Goal: Information Seeking & Learning: Learn about a topic

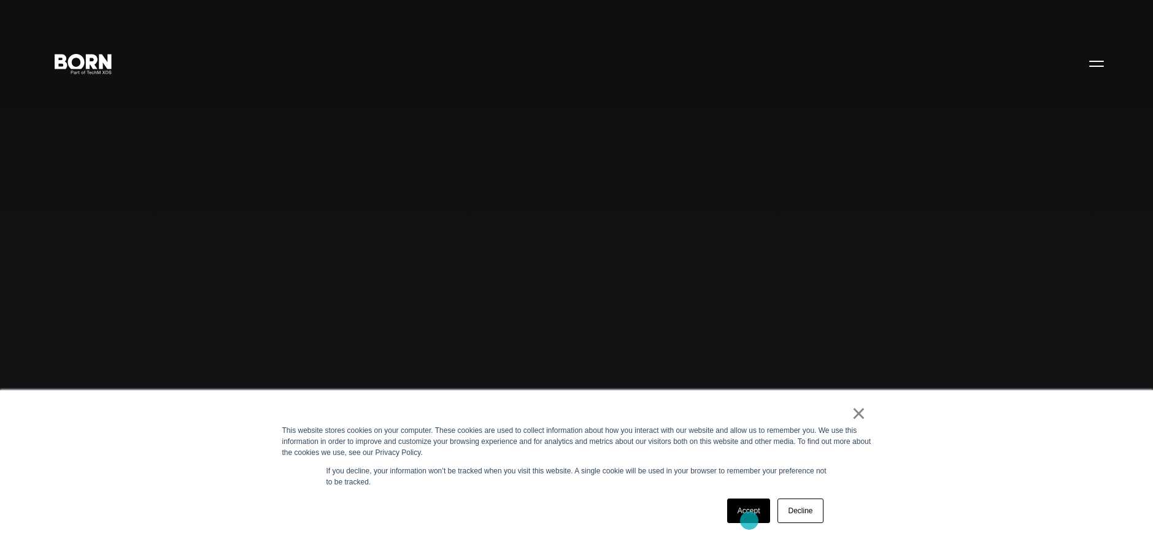
click at [749, 521] on link "Accept" at bounding box center [749, 511] width 44 height 25
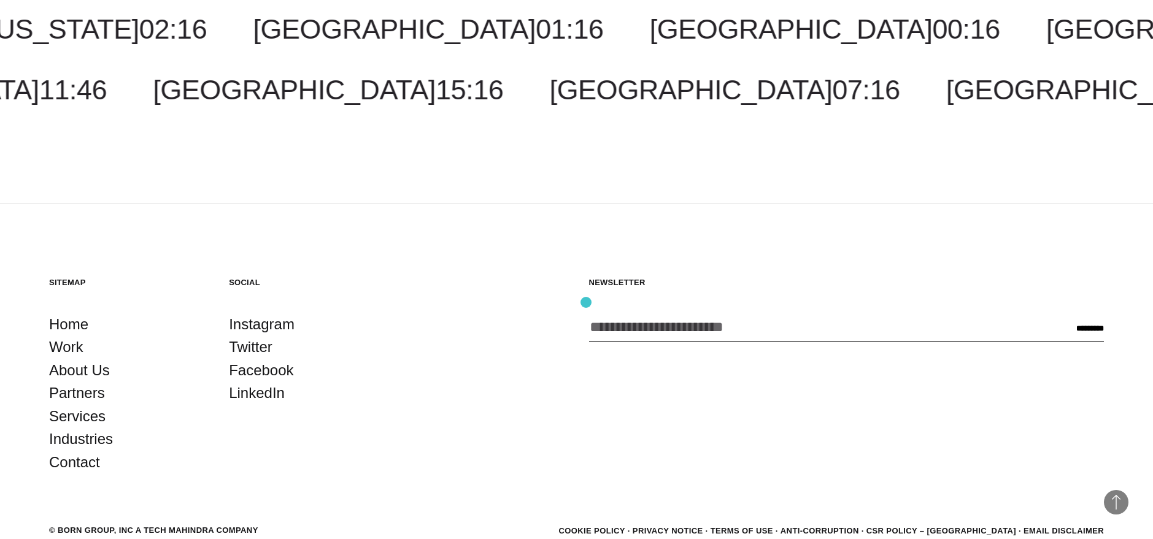
scroll to position [3772, 0]
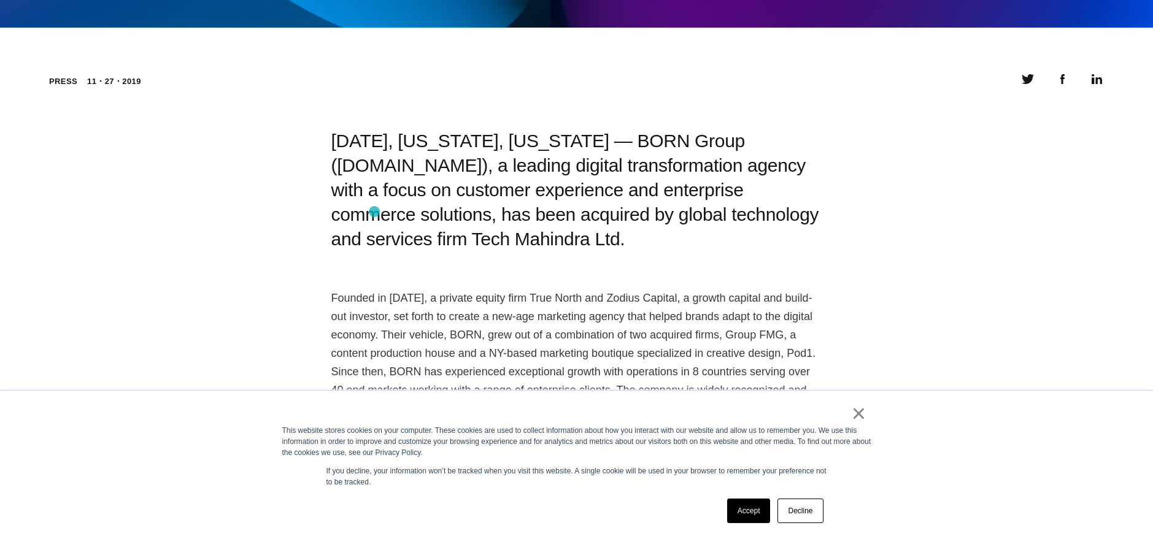
scroll to position [957, 0]
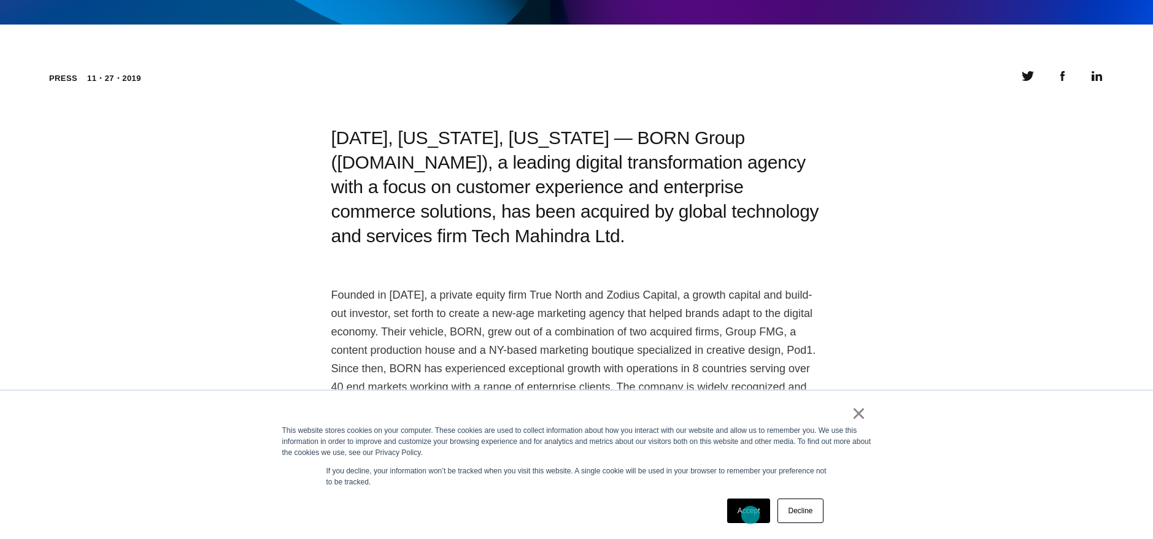
click at [751, 515] on link "Accept" at bounding box center [749, 511] width 44 height 25
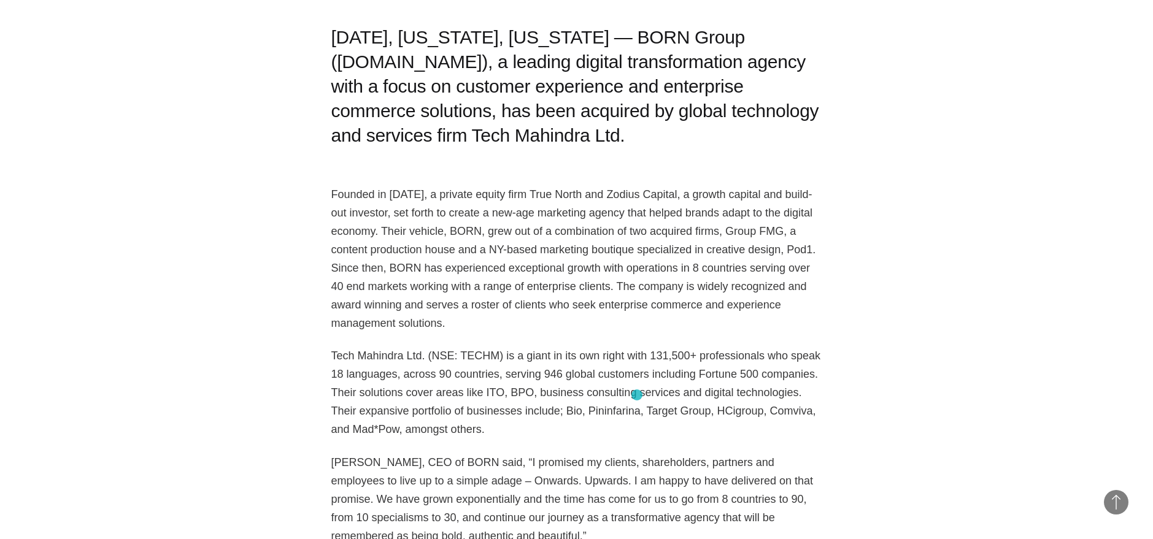
scroll to position [1105, 0]
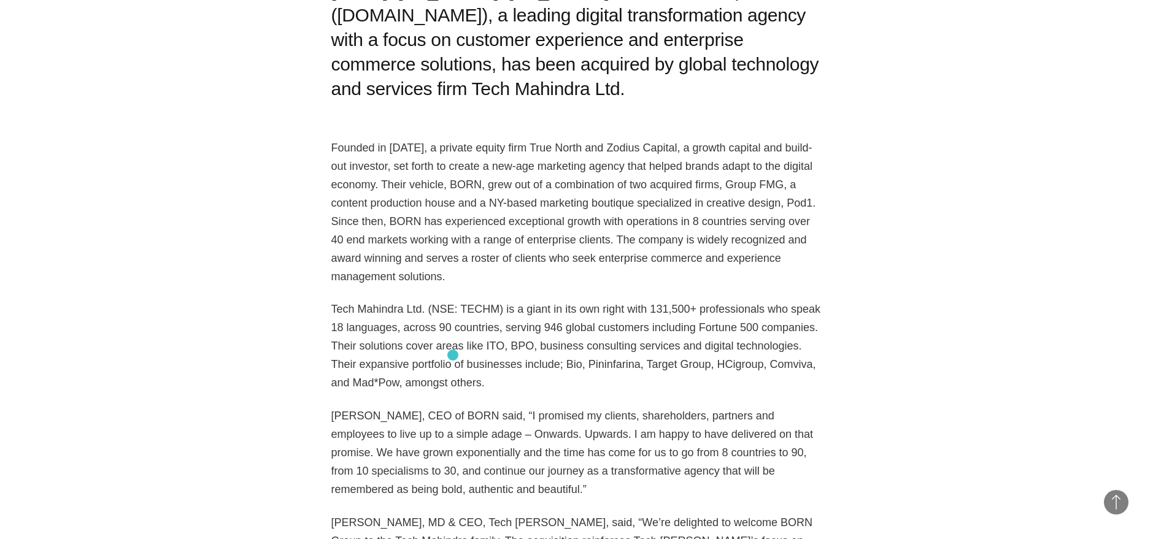
click at [450, 357] on p "Tech Mahindra Ltd. (NSE: TECHM) is a giant in its own right with 131,500+ profe…" at bounding box center [576, 346] width 491 height 92
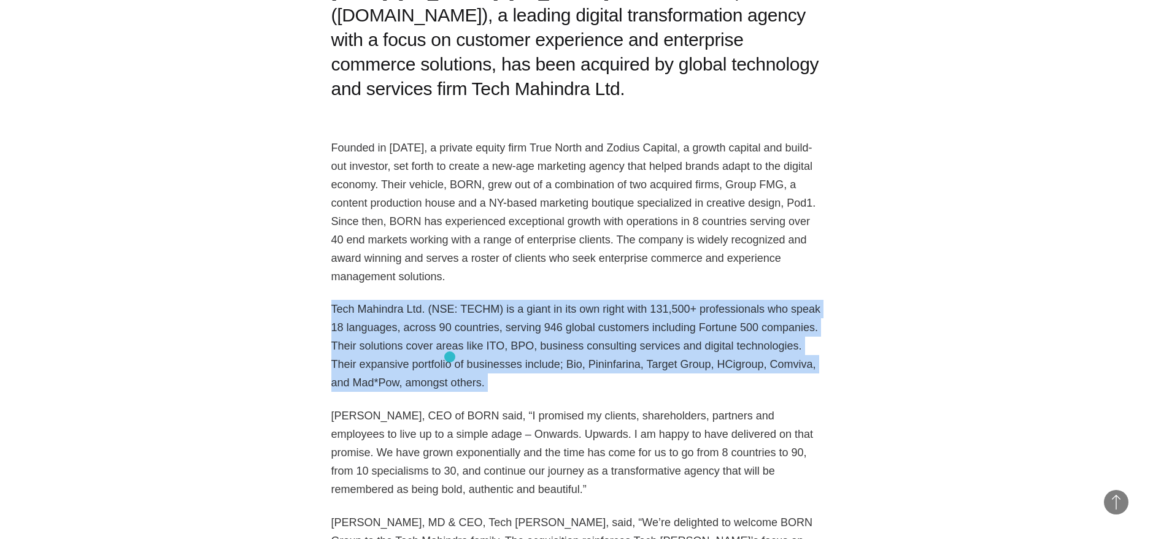
click at [450, 357] on p "Tech Mahindra Ltd. (NSE: TECHM) is a giant in its own right with 131,500+ profe…" at bounding box center [576, 346] width 491 height 92
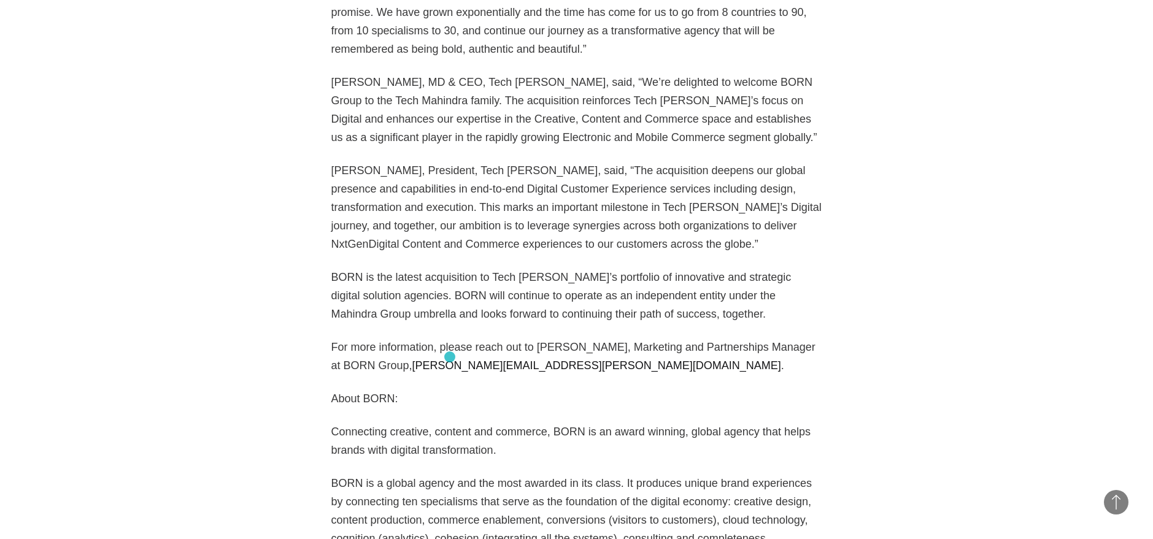
scroll to position [1546, 0]
click at [417, 352] on p "For more information, please reach out to Mackenzie Johnson, Marketing and Part…" at bounding box center [576, 355] width 491 height 37
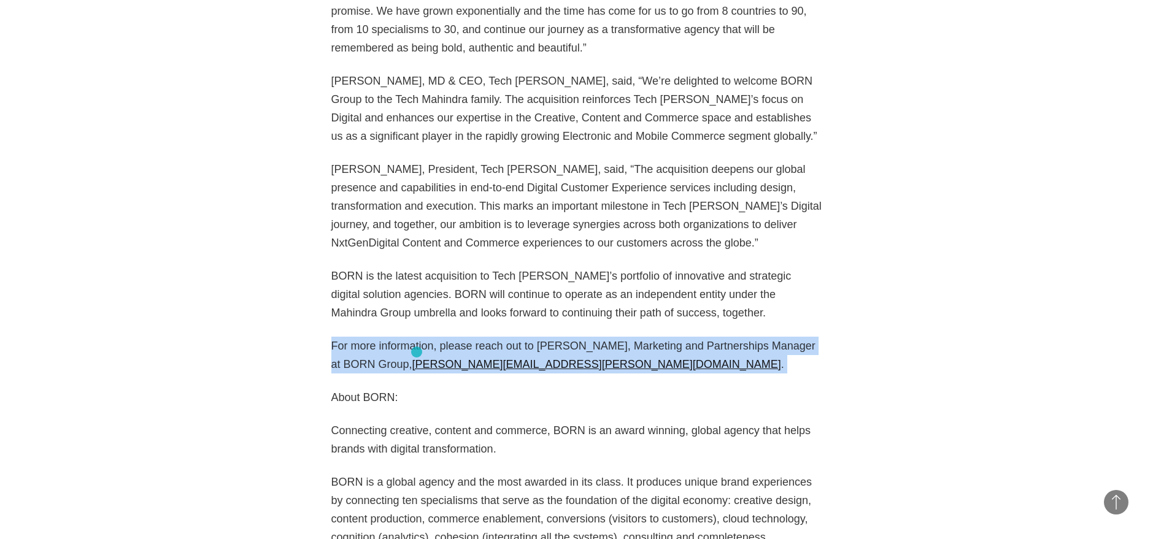
click at [417, 352] on p "For more information, please reach out to Mackenzie Johnson, Marketing and Part…" at bounding box center [576, 355] width 491 height 37
click at [380, 360] on p "For more information, please reach out to Mackenzie Johnson, Marketing and Part…" at bounding box center [576, 355] width 491 height 37
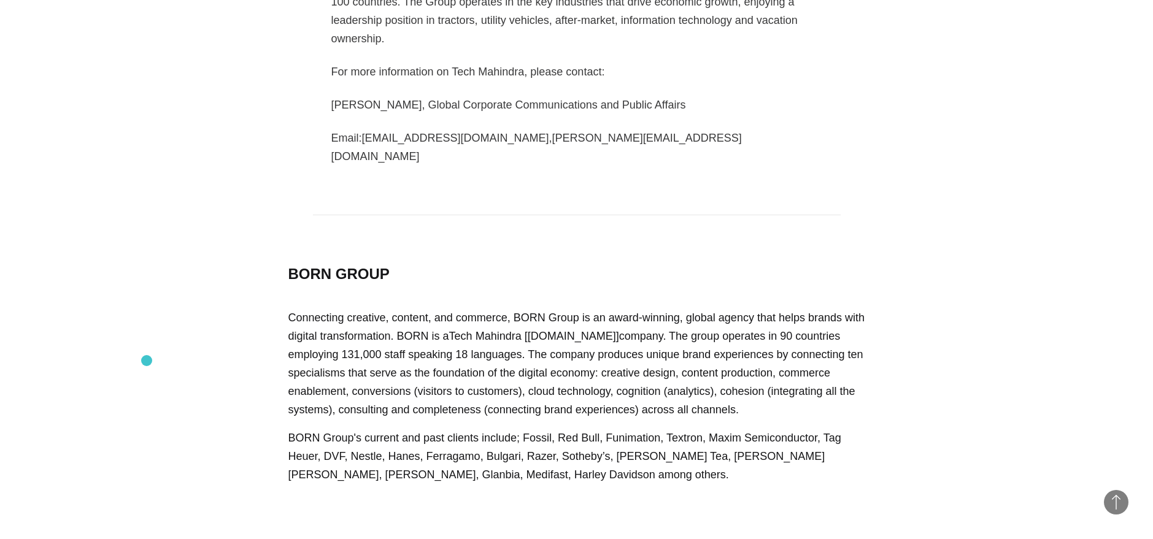
scroll to position [2357, 0]
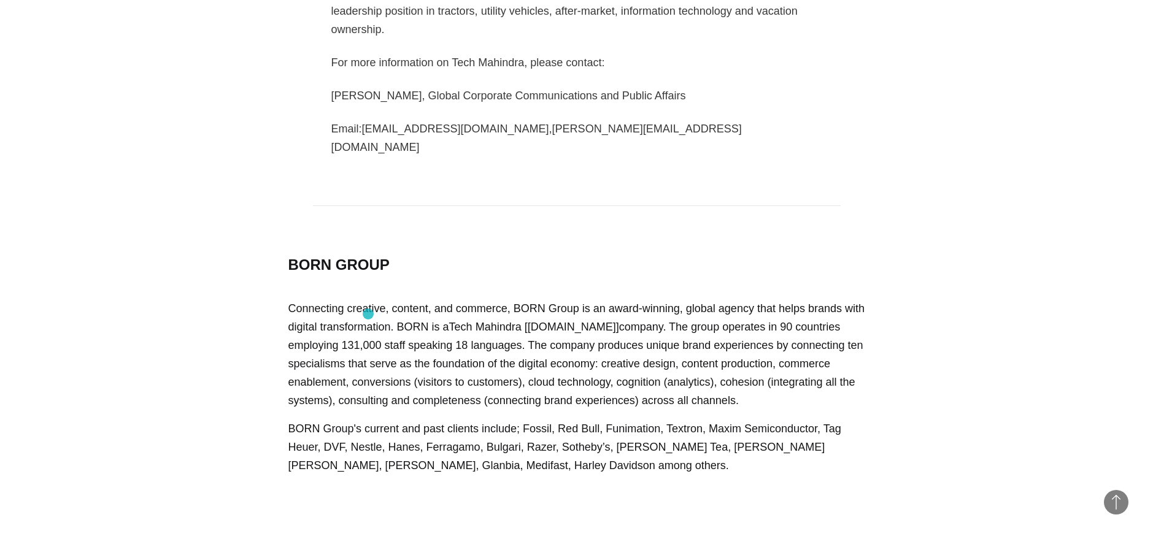
click at [366, 315] on p "Connecting creative, content, and commerce, BORN Group is an award-winning, glo…" at bounding box center [576, 354] width 577 height 110
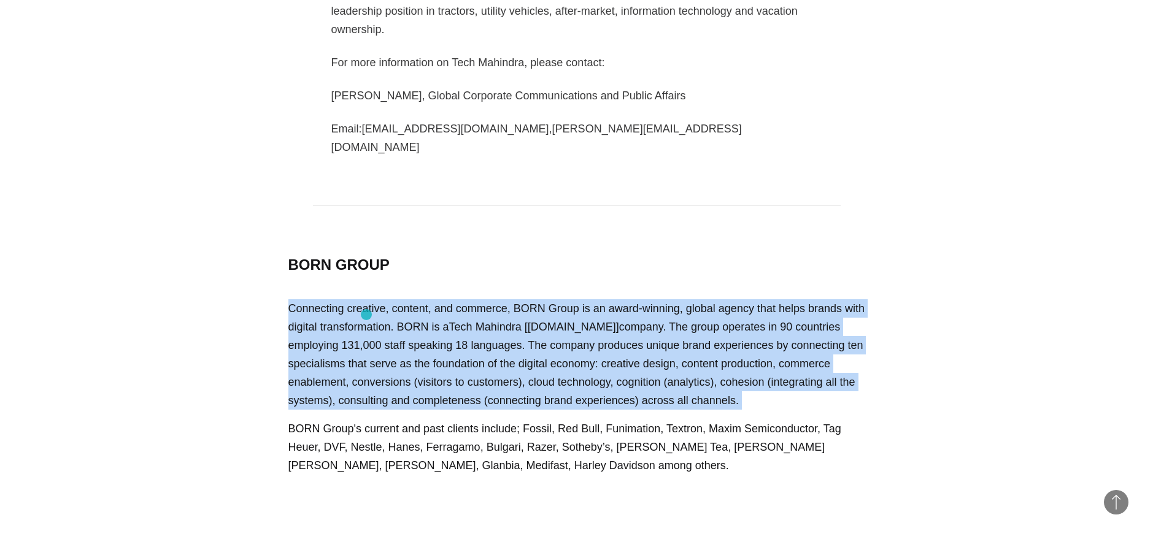
click at [366, 315] on p "Connecting creative, content, and commerce, BORN Group is an award-winning, glo…" at bounding box center [576, 354] width 577 height 110
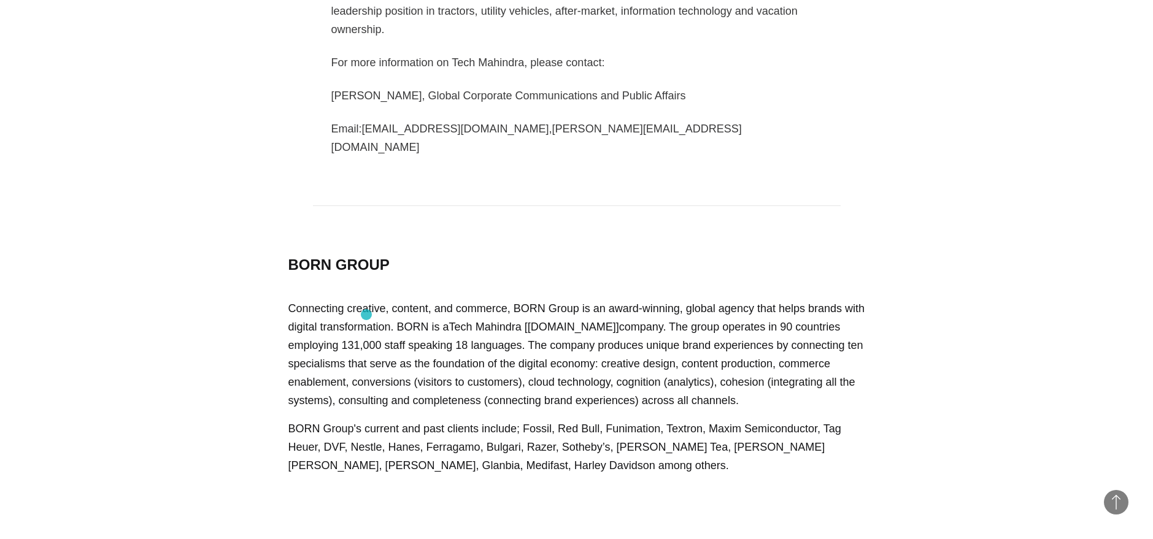
click at [366, 315] on p "Connecting creative, content, and commerce, BORN Group is an award-winning, glo…" at bounding box center [576, 354] width 577 height 110
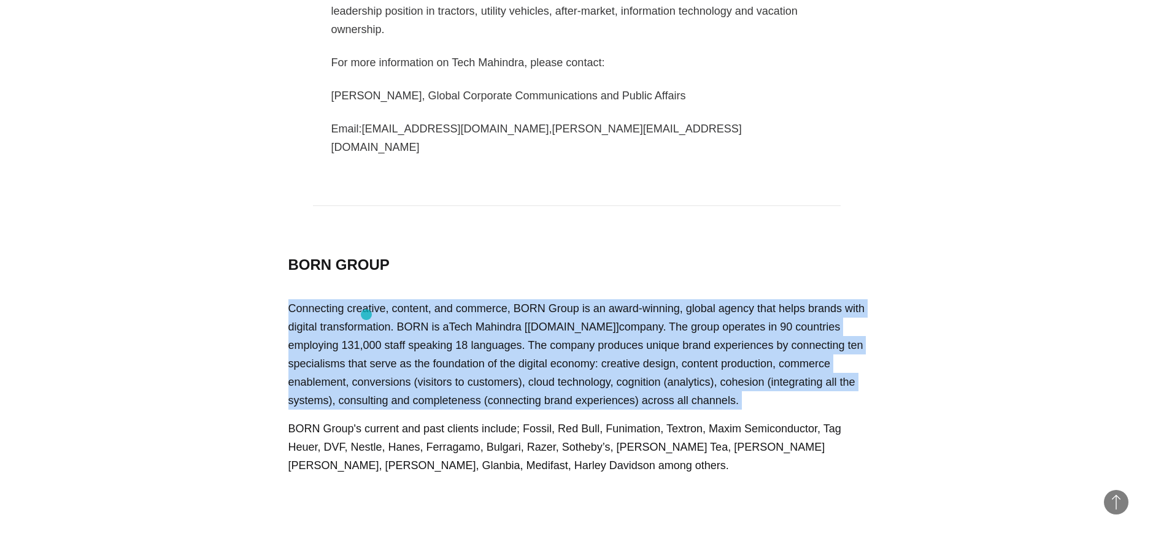
click at [366, 315] on p "Connecting creative, content, and commerce, BORN Group is an award-winning, glo…" at bounding box center [576, 354] width 577 height 110
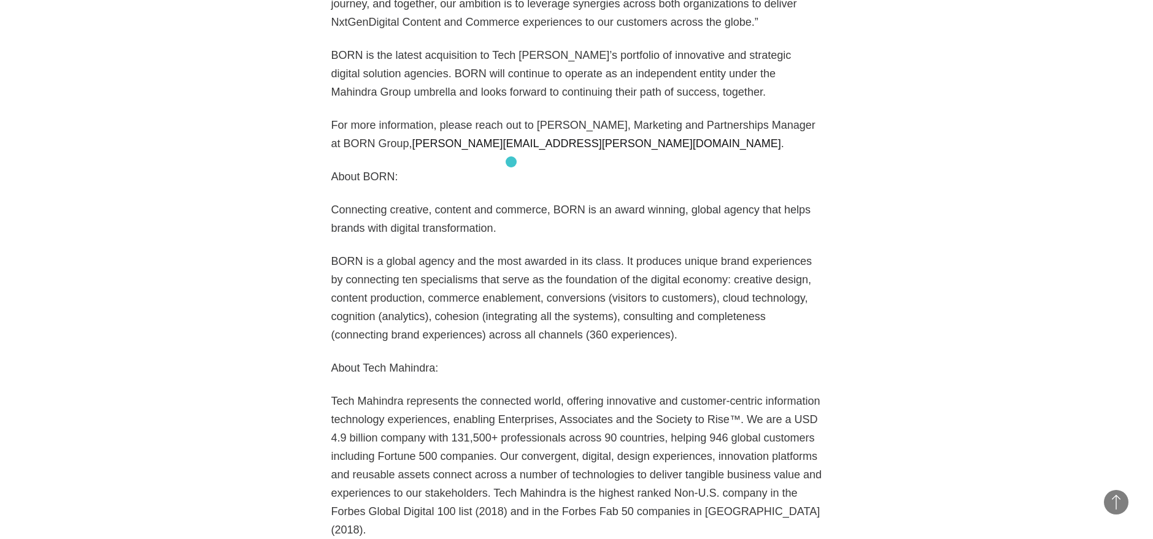
scroll to position [1546, 0]
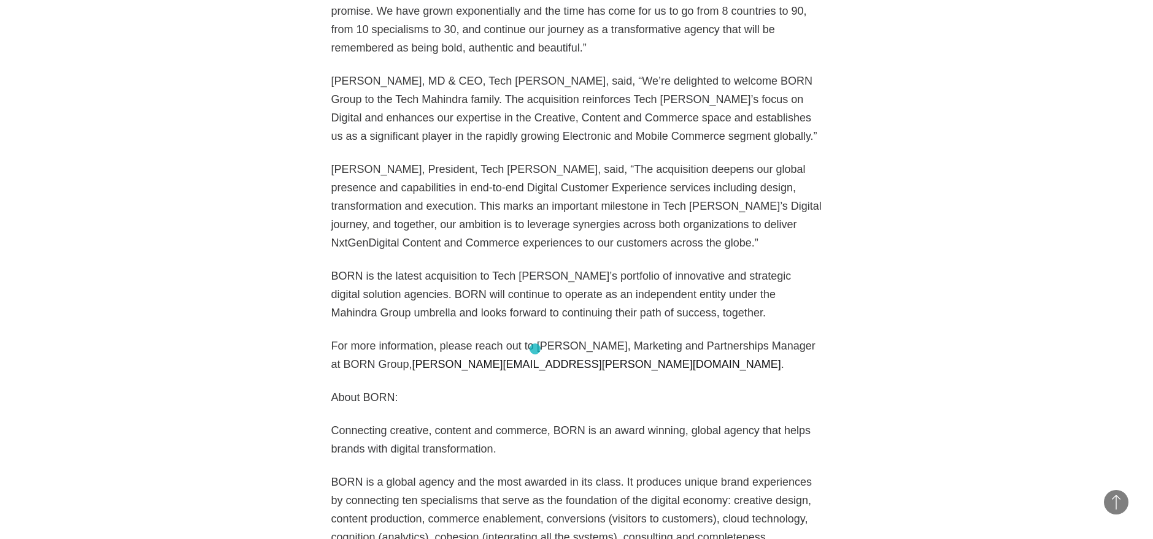
click at [535, 349] on p "For more information, please reach out to Mackenzie Johnson, Marketing and Part…" at bounding box center [576, 355] width 491 height 37
click at [536, 349] on p "For more information, please reach out to Mackenzie Johnson, Marketing and Part…" at bounding box center [576, 355] width 491 height 37
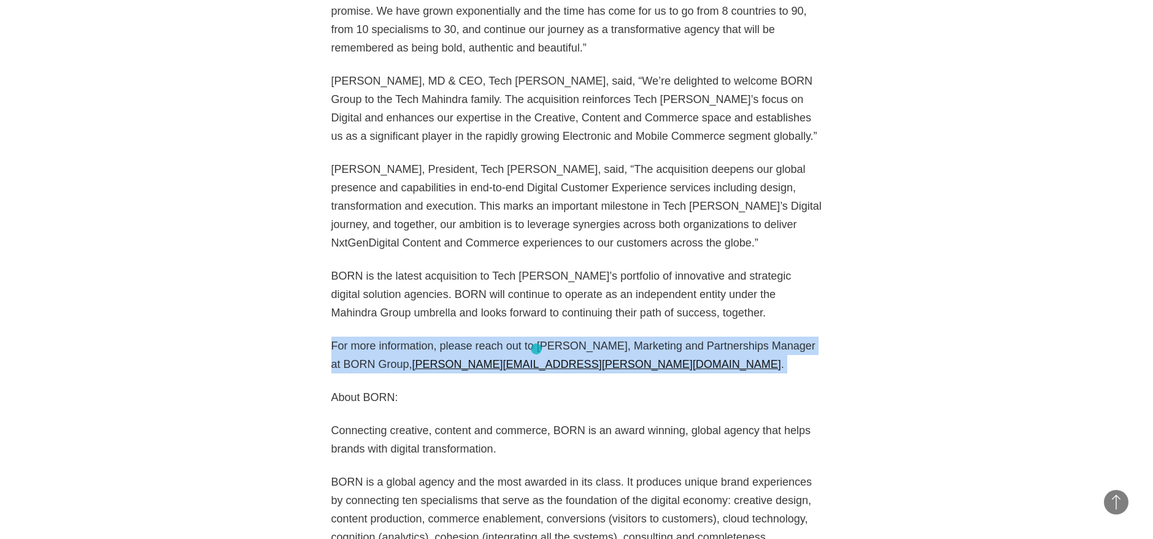
click at [536, 349] on p "For more information, please reach out to Mackenzie Johnson, Marketing and Part…" at bounding box center [576, 355] width 491 height 37
click at [545, 349] on p "For more information, please reach out to Mackenzie Johnson, Marketing and Part…" at bounding box center [576, 355] width 491 height 37
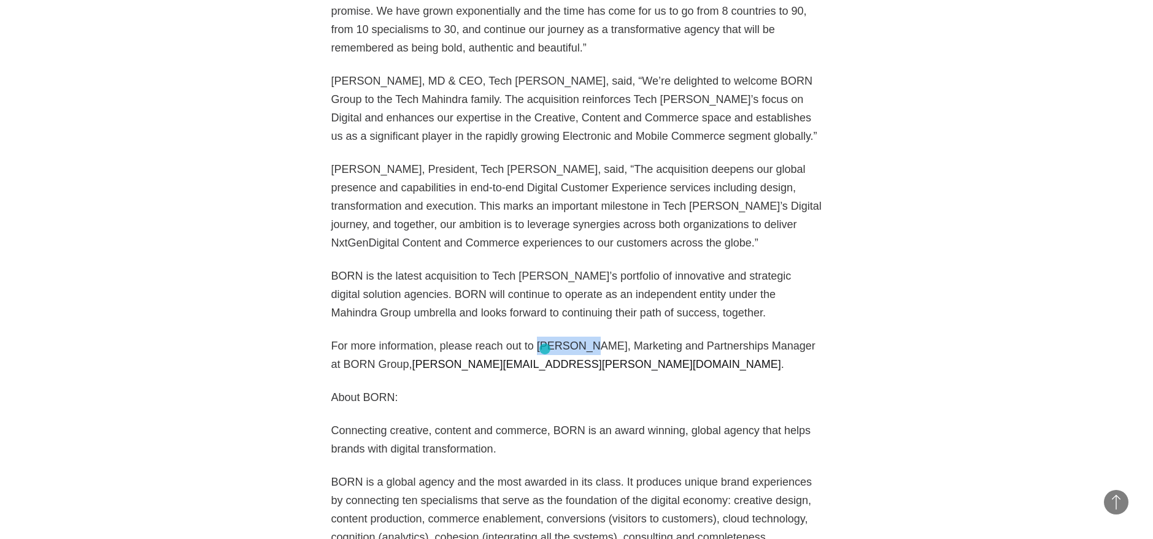
click at [545, 349] on p "For more information, please reach out to Mackenzie Johnson, Marketing and Part…" at bounding box center [576, 355] width 491 height 37
